Goal: Check status: Check status

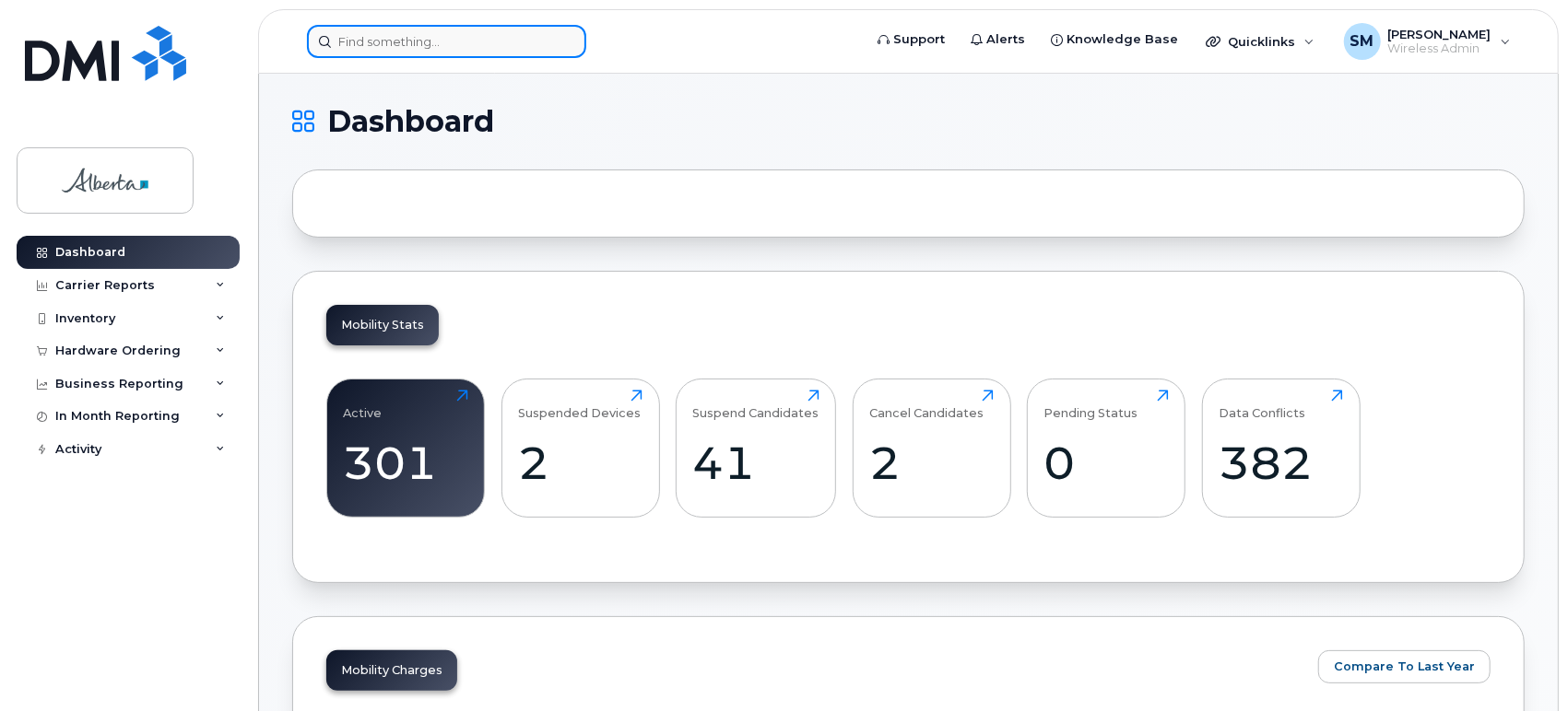
click at [355, 39] on input at bounding box center [446, 42] width 279 height 33
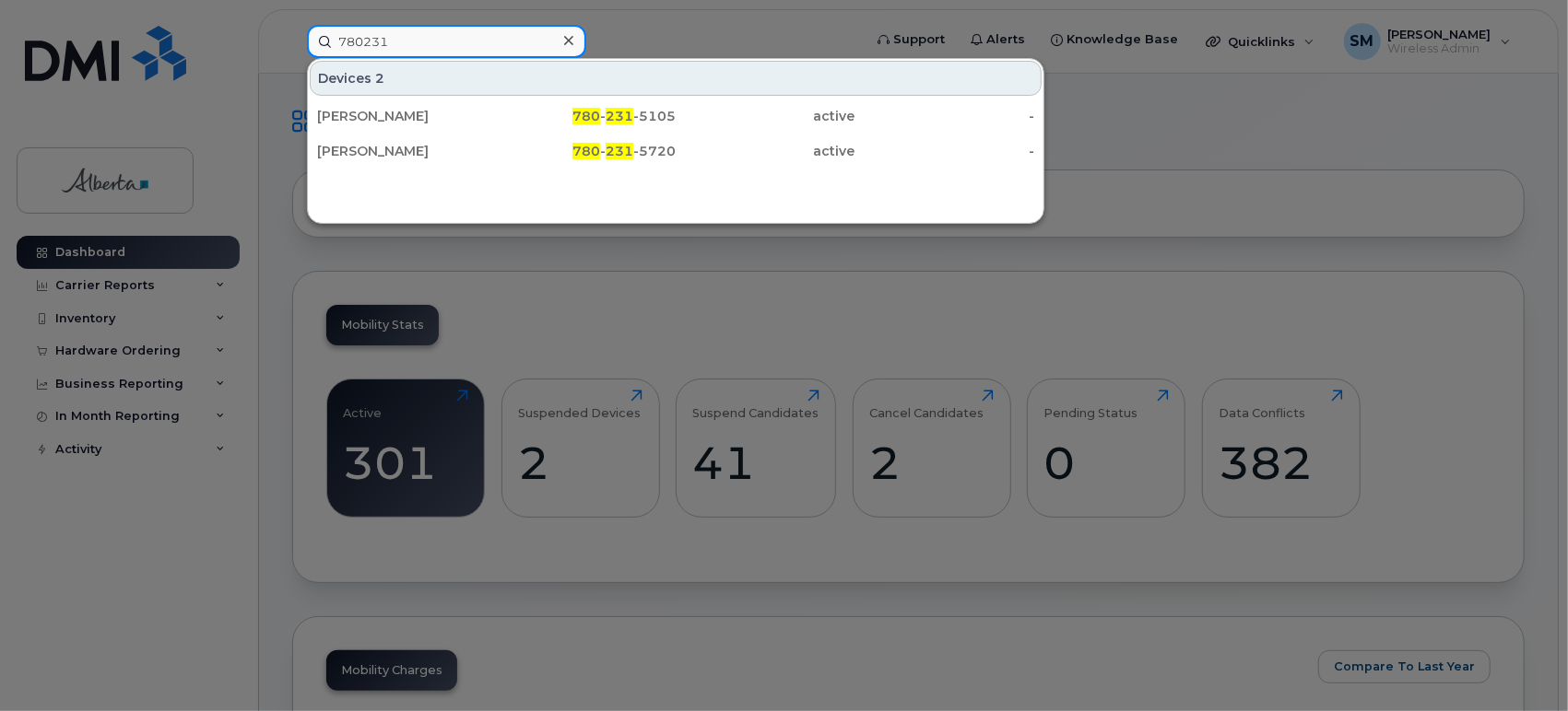
type input "780231"
drag, startPoint x: 89, startPoint y: 323, endPoint x: 115, endPoint y: 331, distance: 27.2
click at [89, 324] on div at bounding box center [784, 356] width 1568 height 711
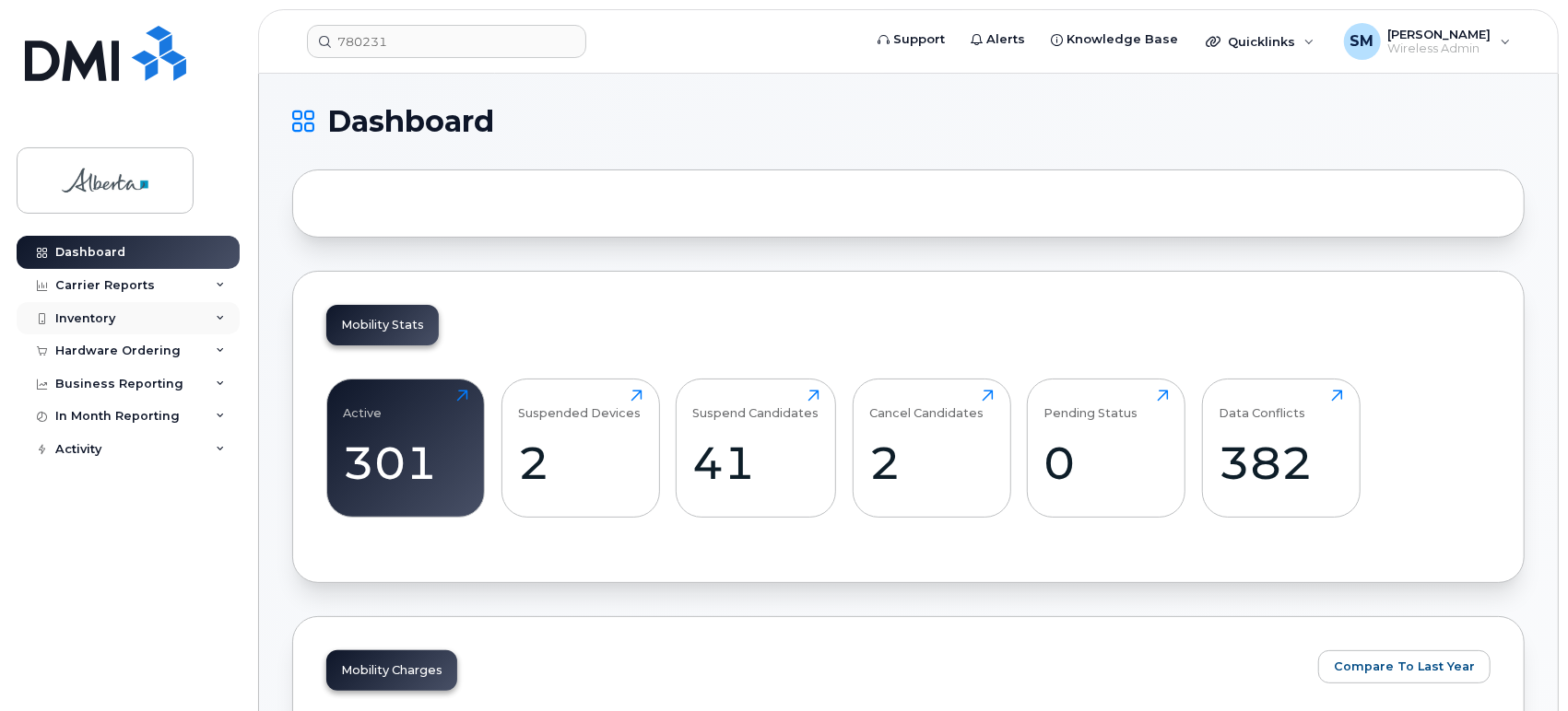
click at [102, 316] on div "Inventory" at bounding box center [85, 319] width 60 height 15
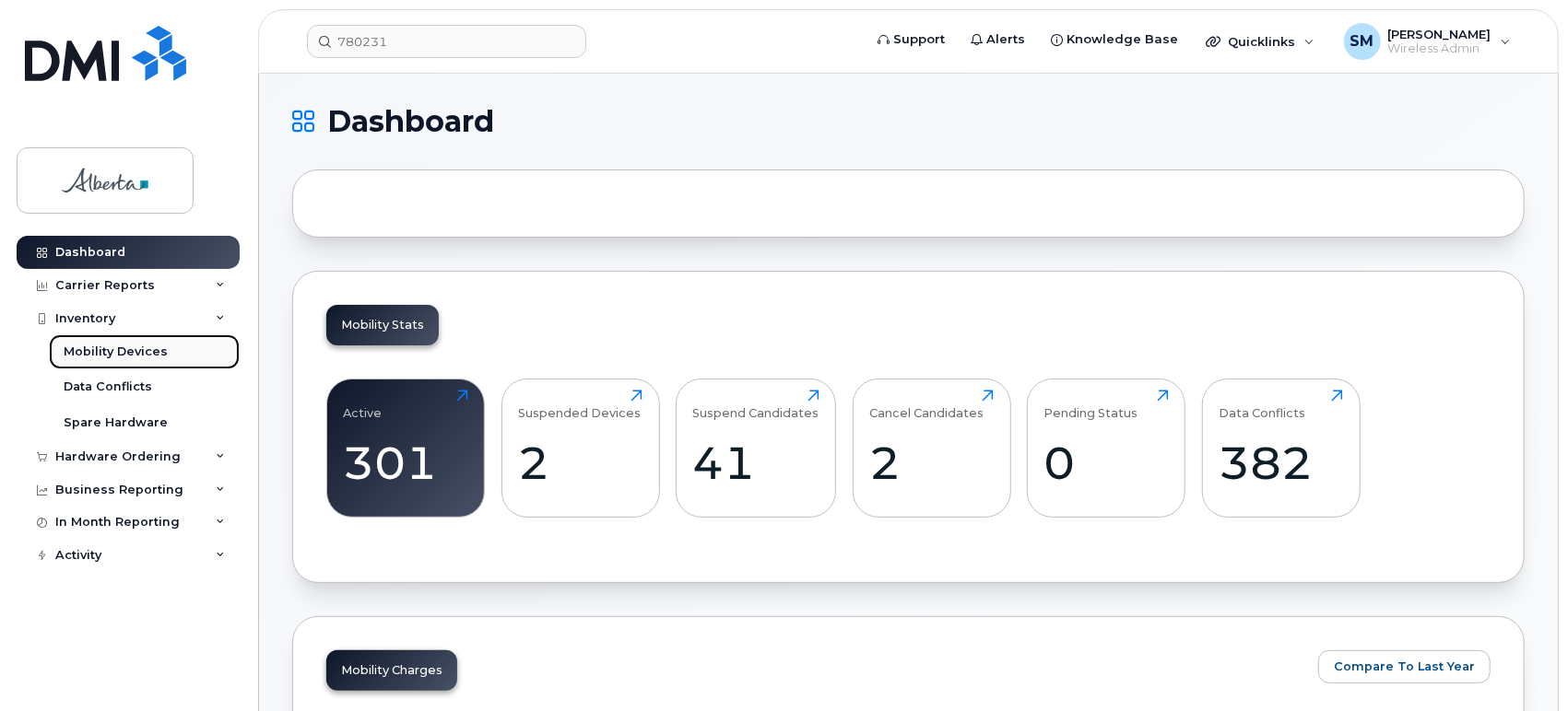
click at [181, 349] on link "Mobility Devices" at bounding box center [144, 352] width 191 height 35
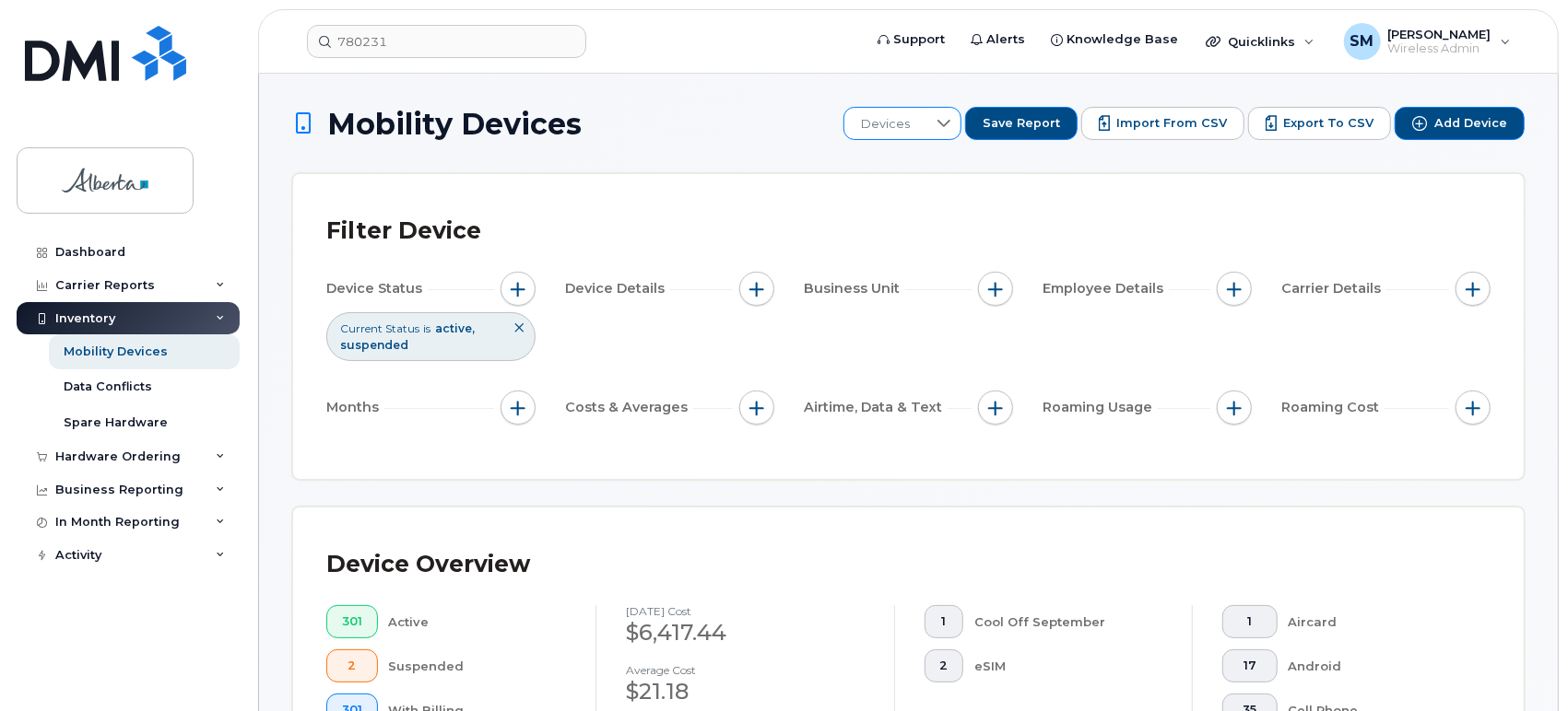
click at [952, 126] on icon at bounding box center [944, 124] width 15 height 15
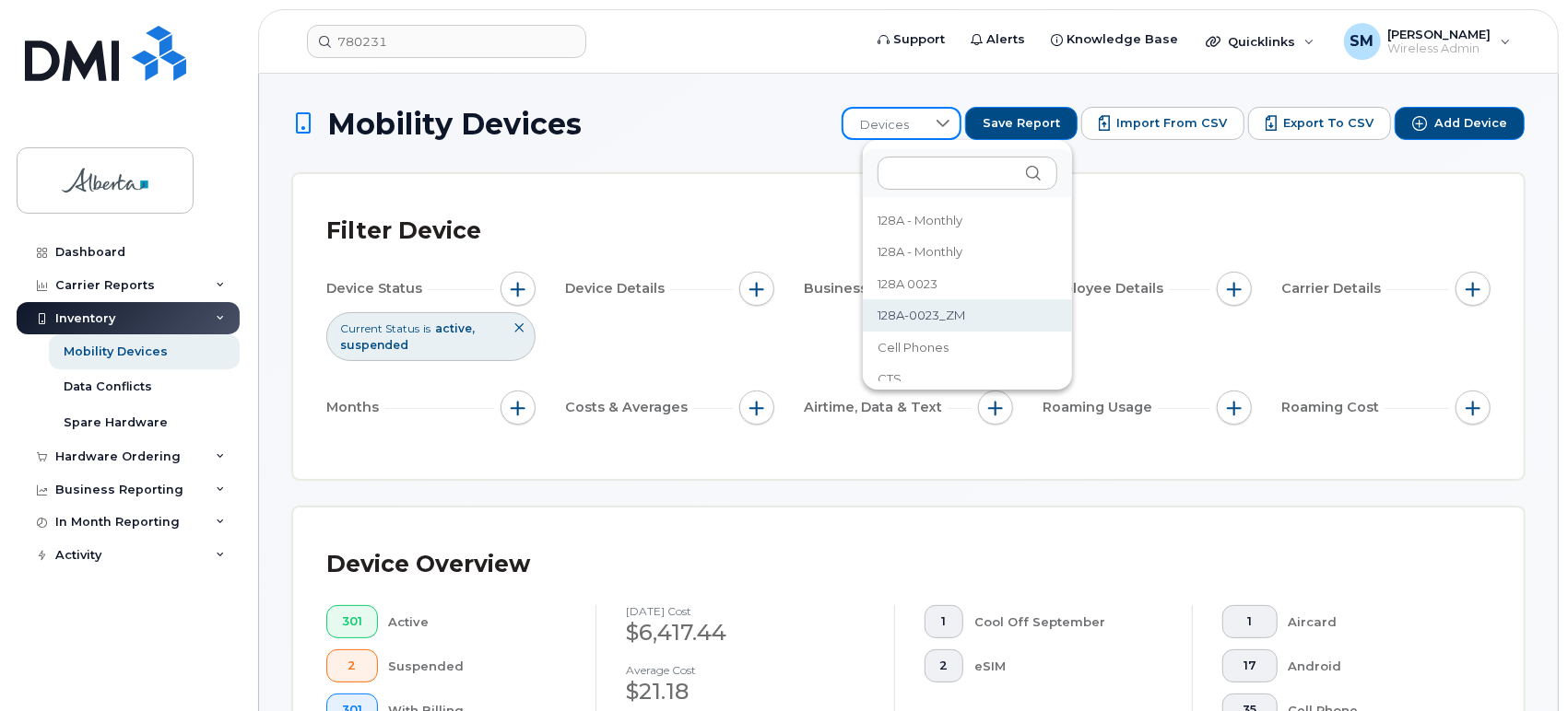
click at [745, 116] on h1 "Mobility Devices" at bounding box center [562, 124] width 541 height 32
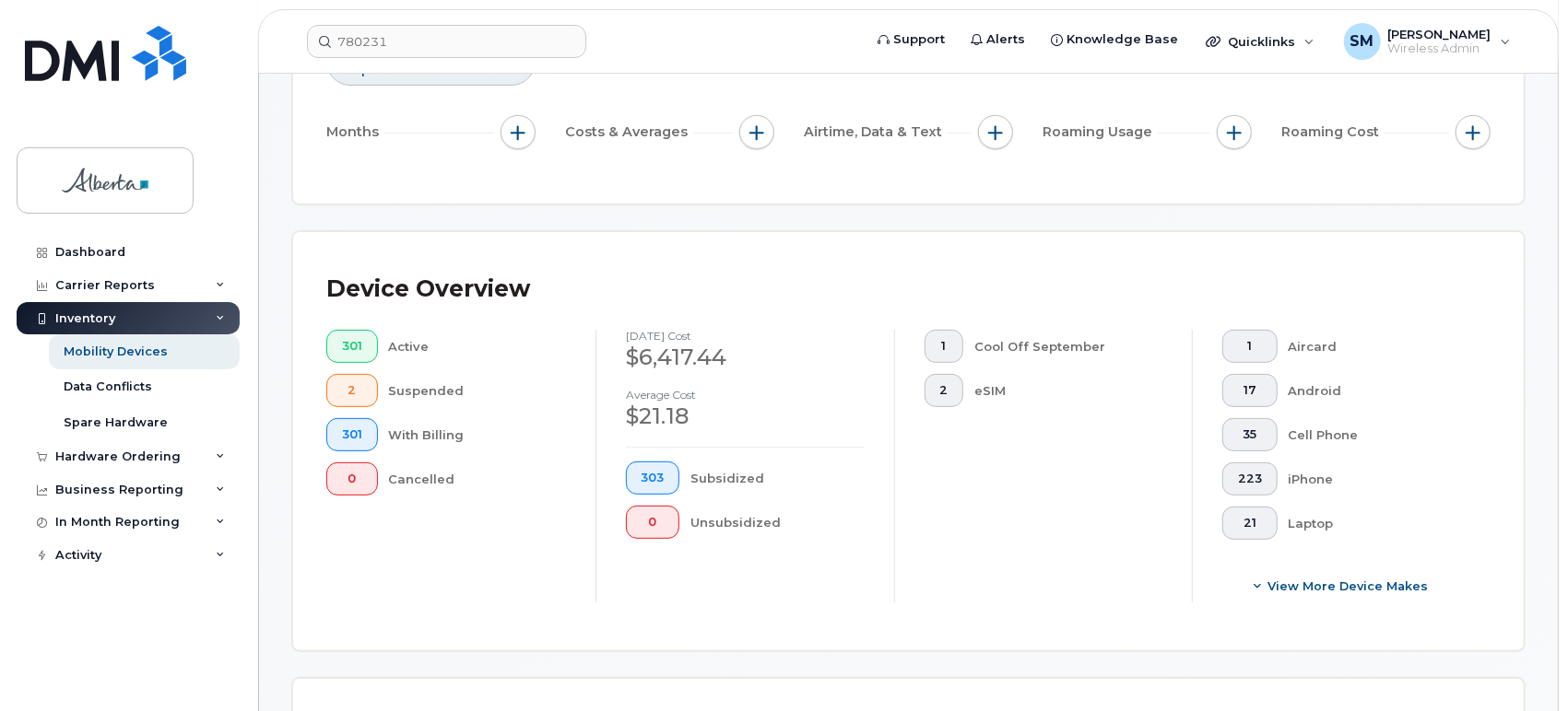
scroll to position [307, 0]
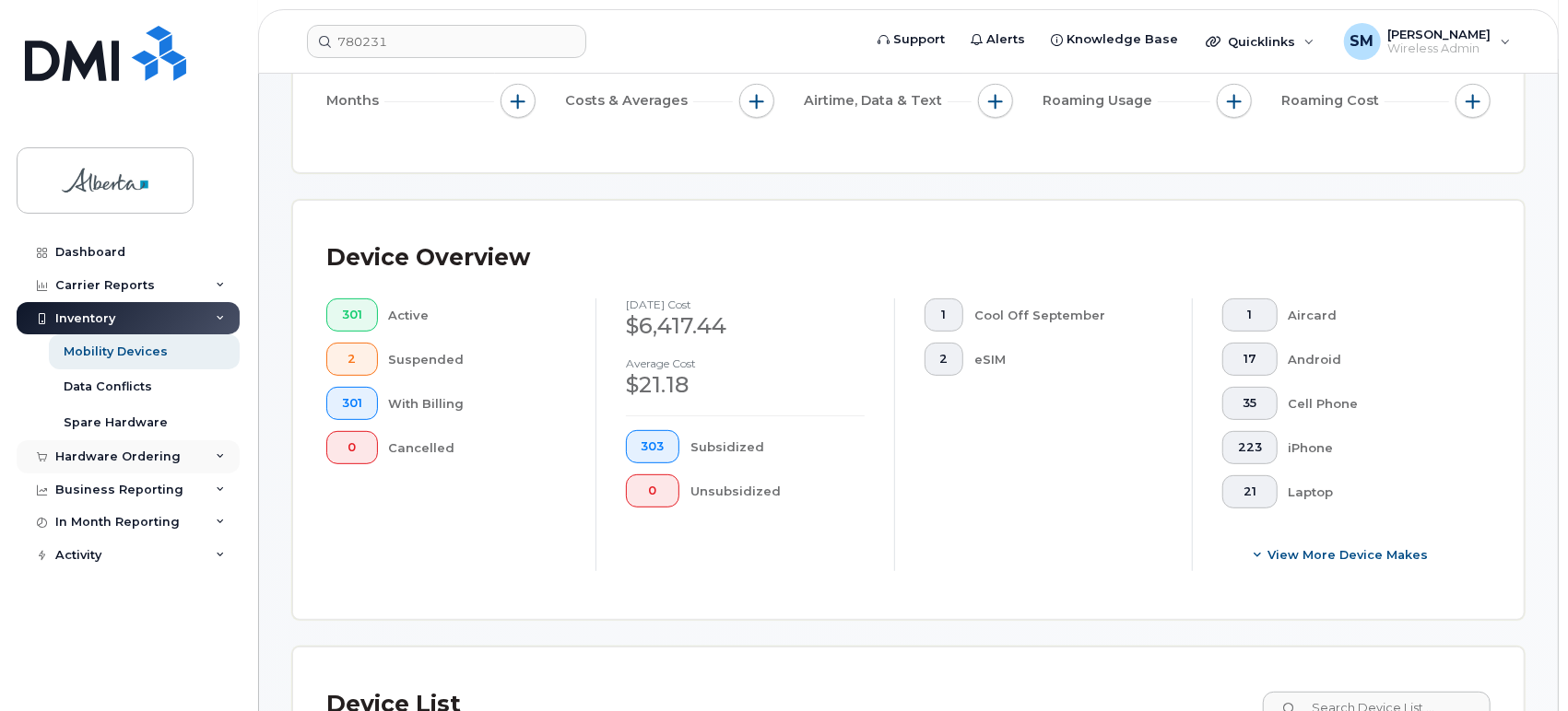
click at [148, 455] on div "Hardware Ordering" at bounding box center [118, 457] width 126 height 15
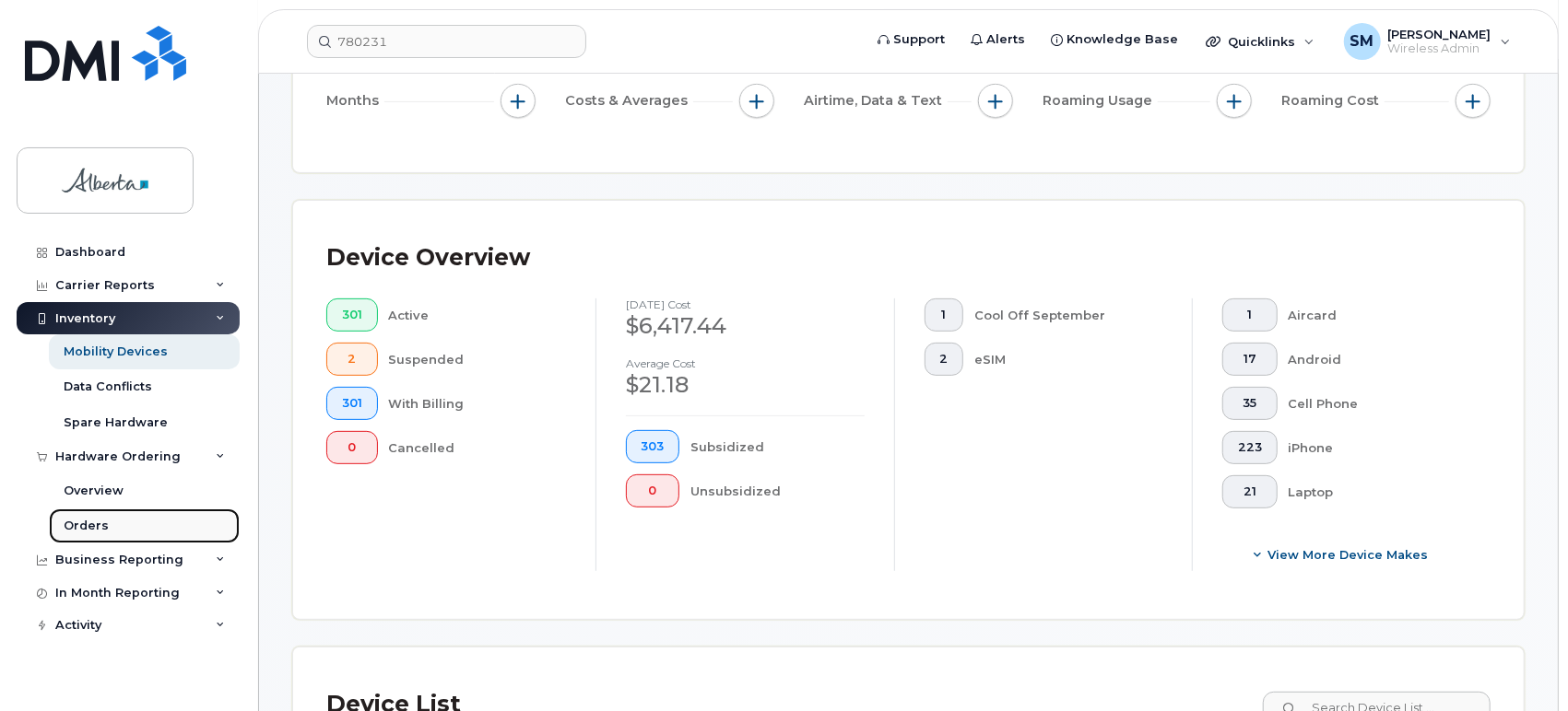
drag, startPoint x: 96, startPoint y: 526, endPoint x: 111, endPoint y: 521, distance: 15.8
click at [98, 526] on div "Orders" at bounding box center [86, 526] width 45 height 17
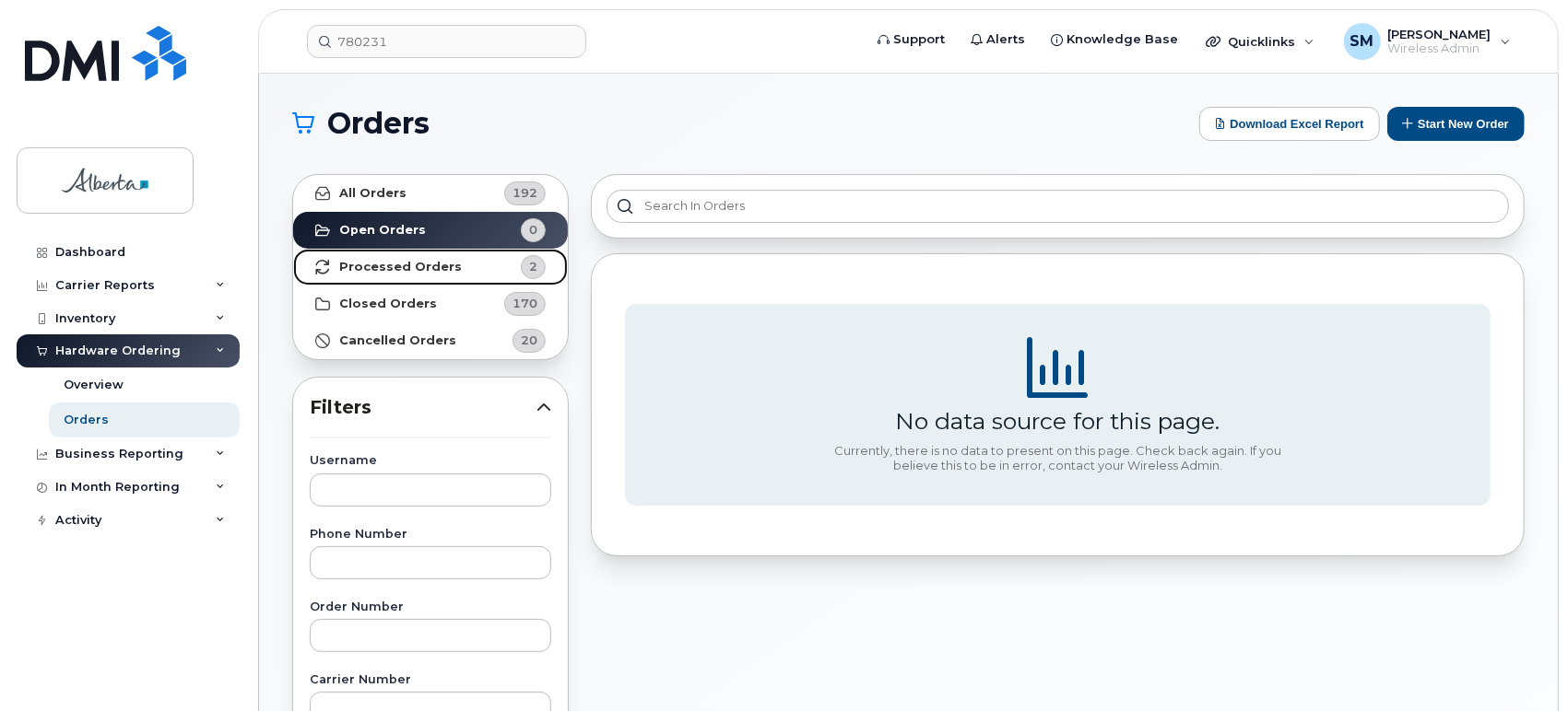
click at [414, 268] on strong "Processed Orders" at bounding box center [400, 267] width 123 height 15
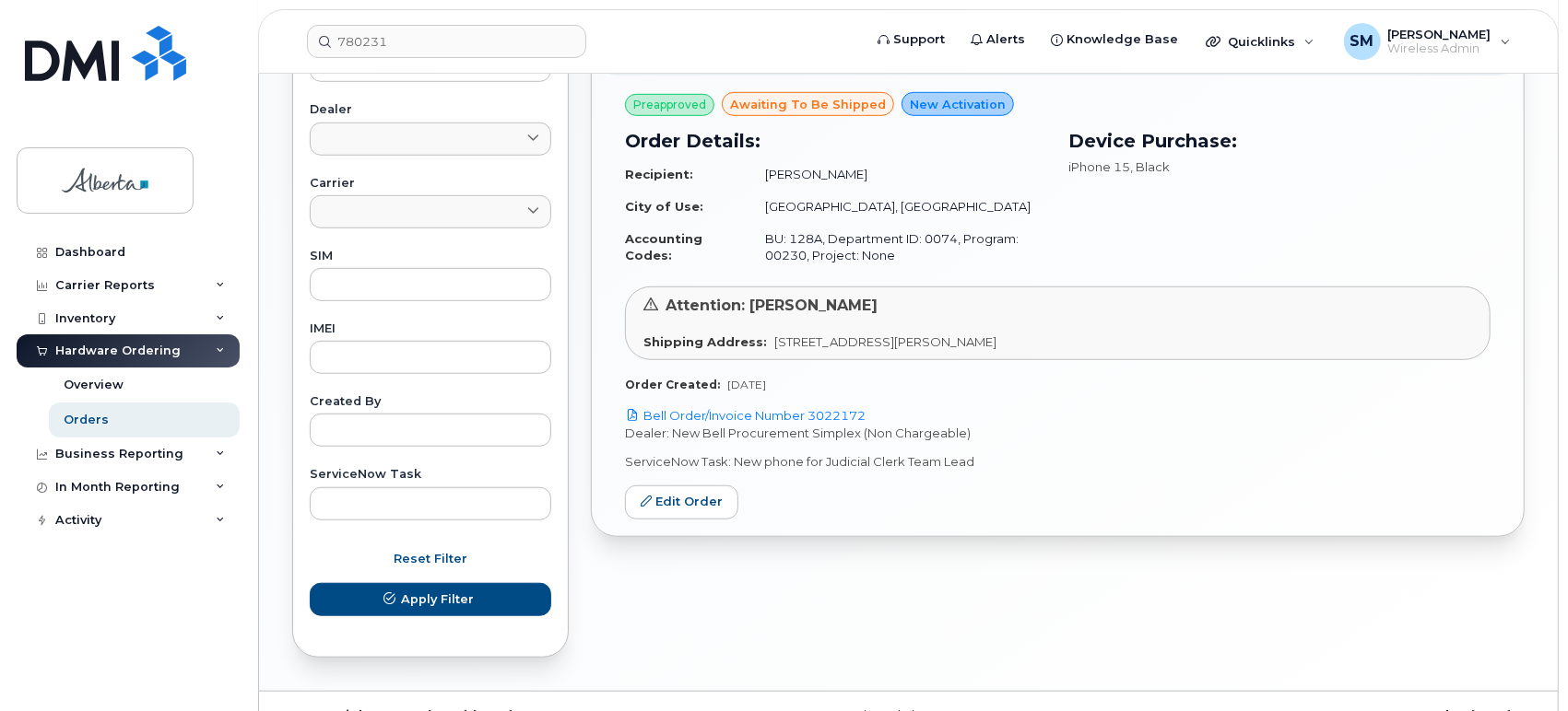
scroll to position [818, 0]
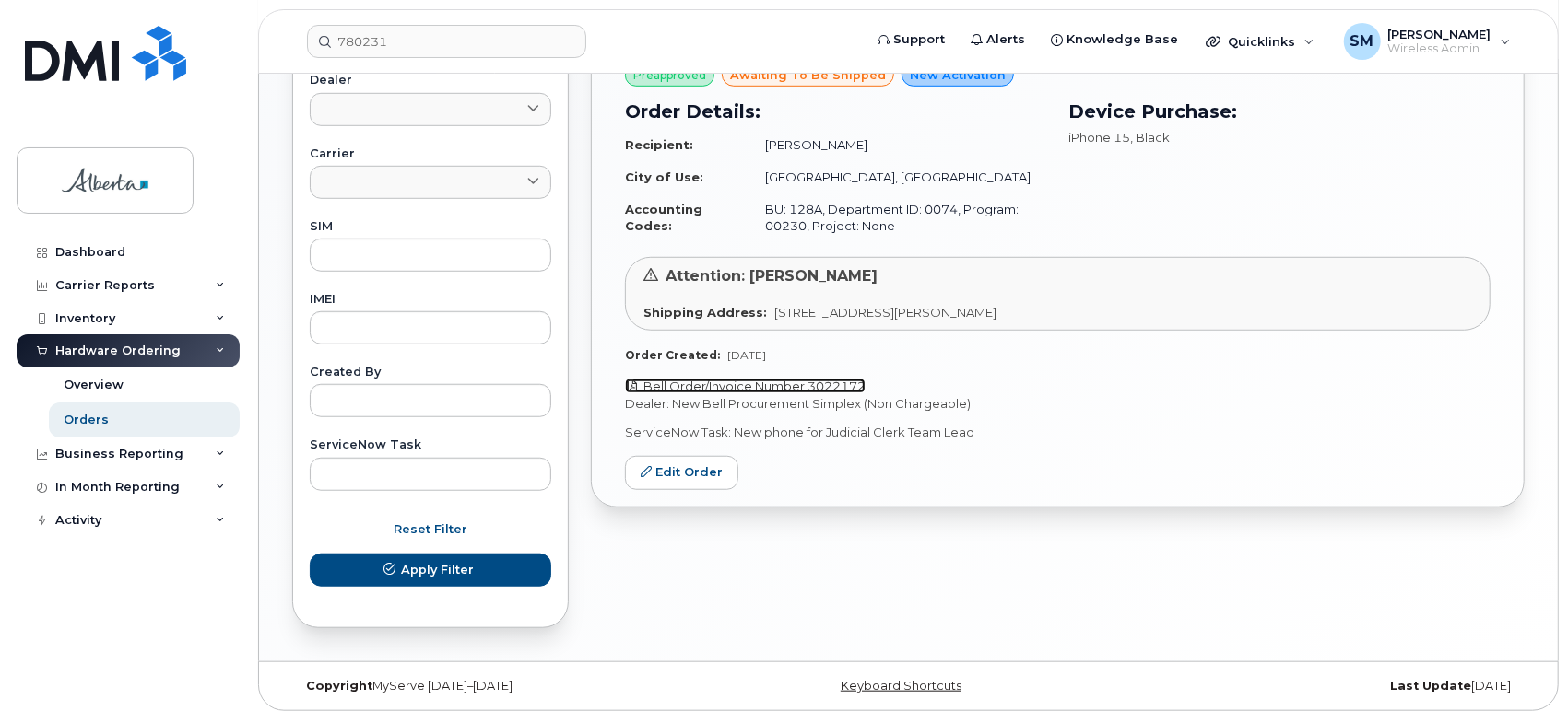
click at [768, 381] on link "Bell Order/Invoice Number 3022172" at bounding box center [745, 386] width 240 height 15
click at [1500, 35] on div "SM [PERSON_NAME] Wireless Admin" at bounding box center [1428, 42] width 193 height 37
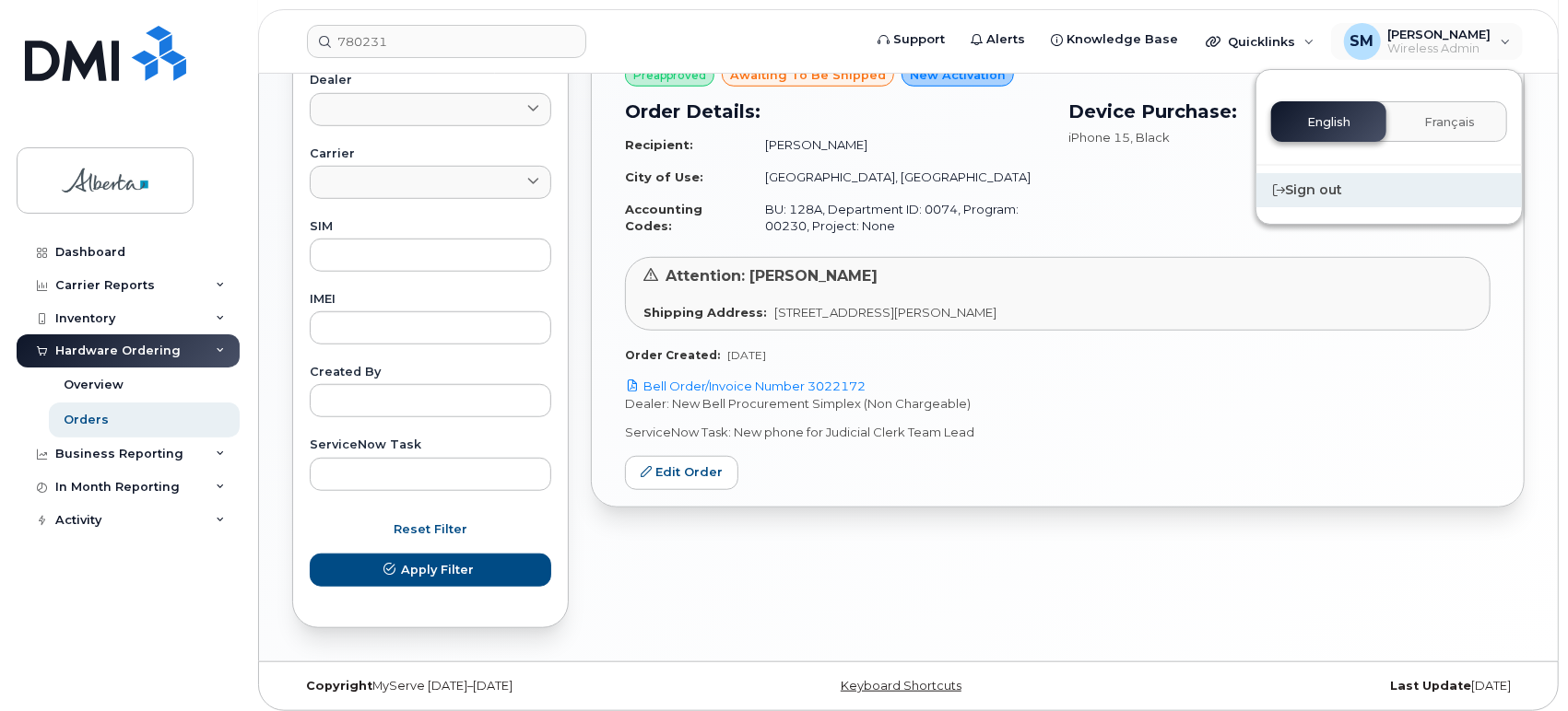
click at [1328, 196] on div "Sign out" at bounding box center [1389, 190] width 265 height 34
